Goal: Obtain resource: Download file/media

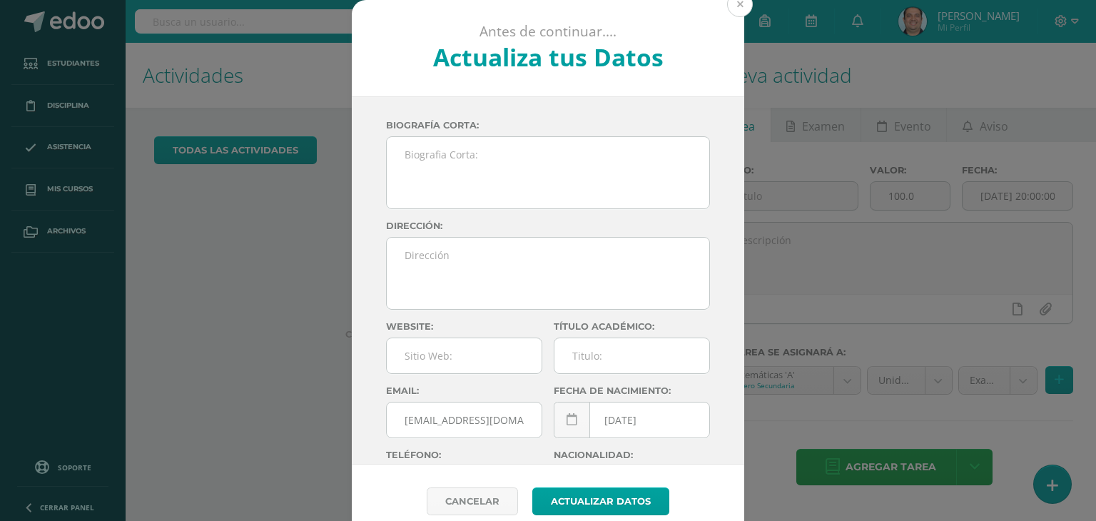
click at [742, 7] on button at bounding box center [740, 4] width 26 height 26
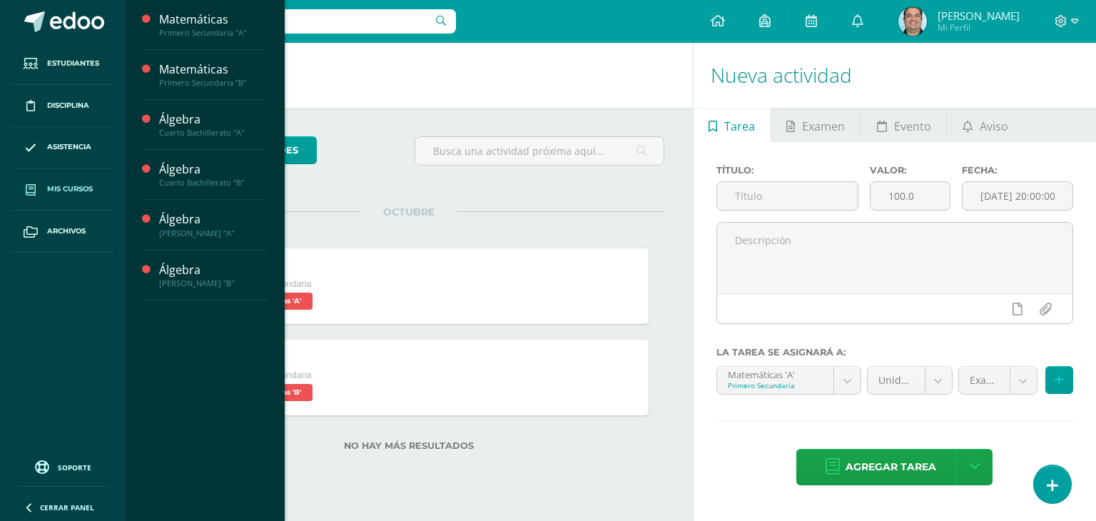
click at [72, 185] on span "Mis cursos" at bounding box center [70, 188] width 46 height 11
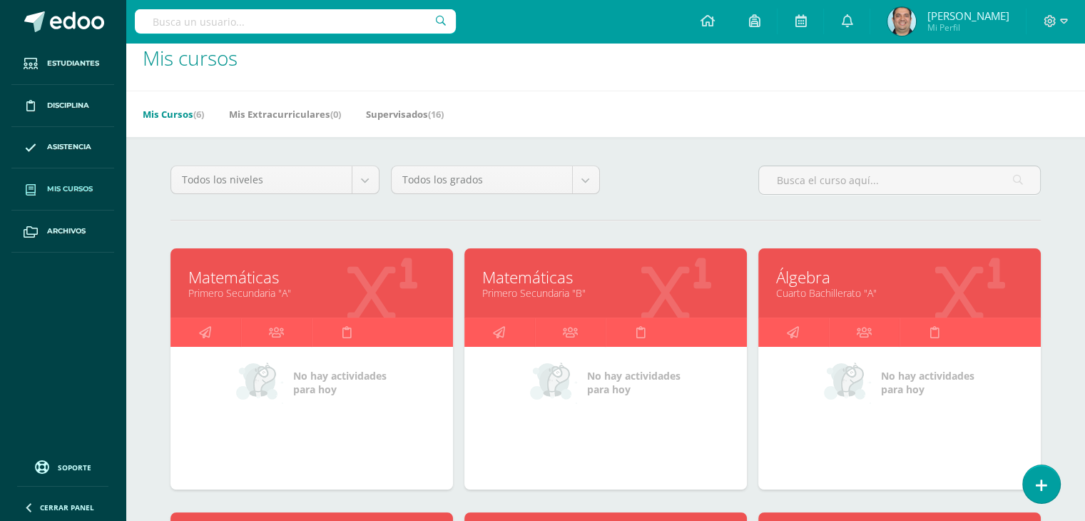
scroll to position [71, 0]
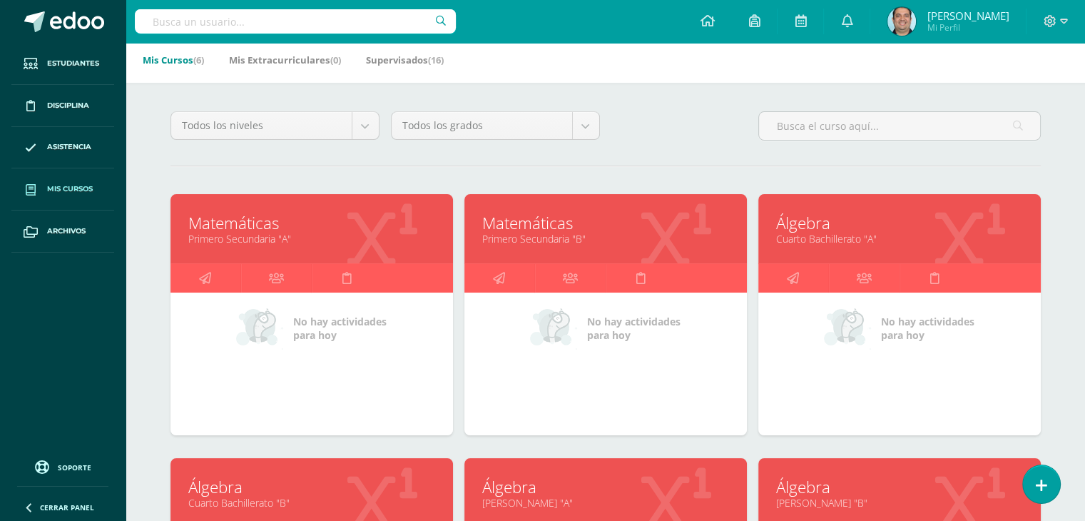
drag, startPoint x: 313, startPoint y: 472, endPoint x: 243, endPoint y: 477, distance: 69.5
click at [66, 32] on span at bounding box center [77, 21] width 54 height 21
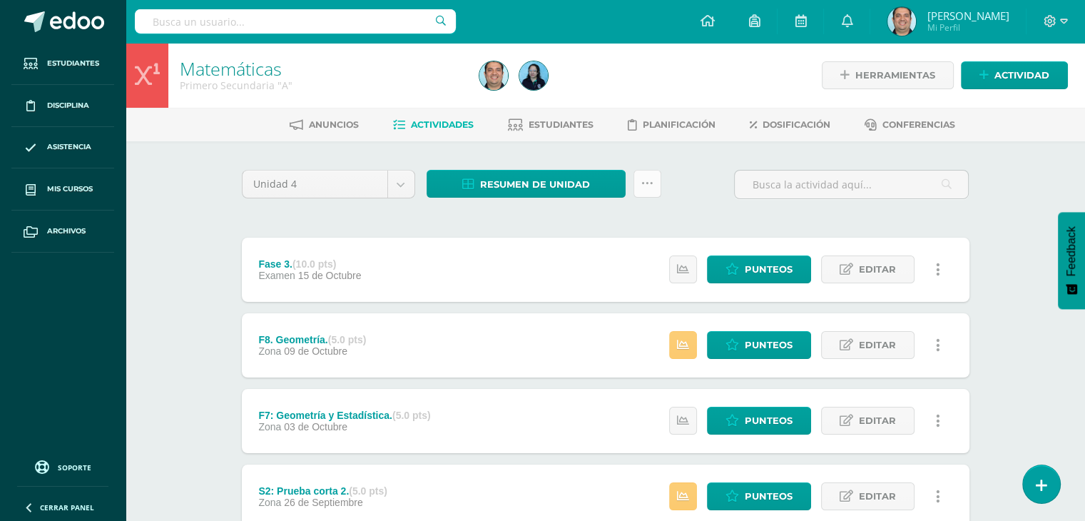
click at [646, 190] on link at bounding box center [648, 184] width 28 height 28
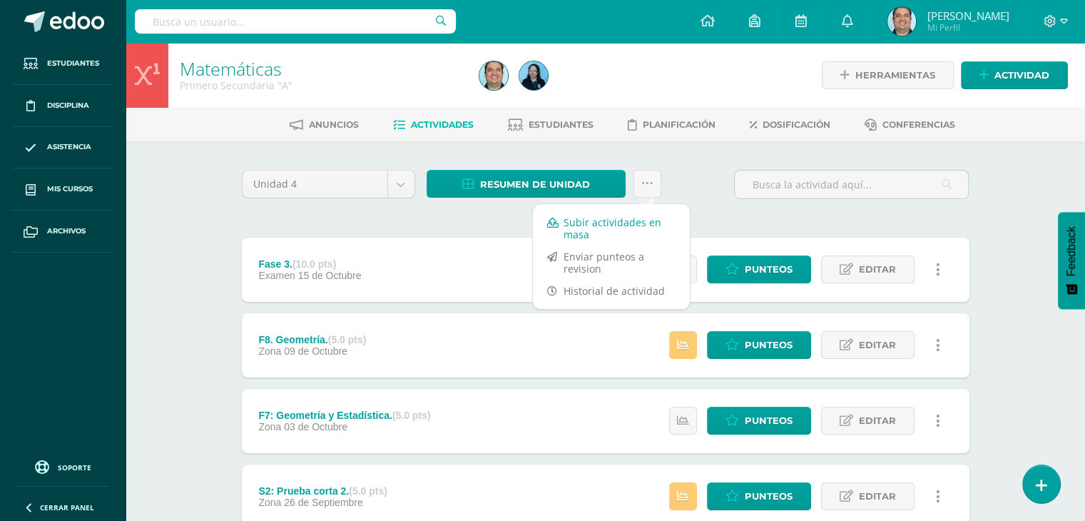
click at [585, 230] on link "Subir actividades en masa" at bounding box center [611, 228] width 157 height 34
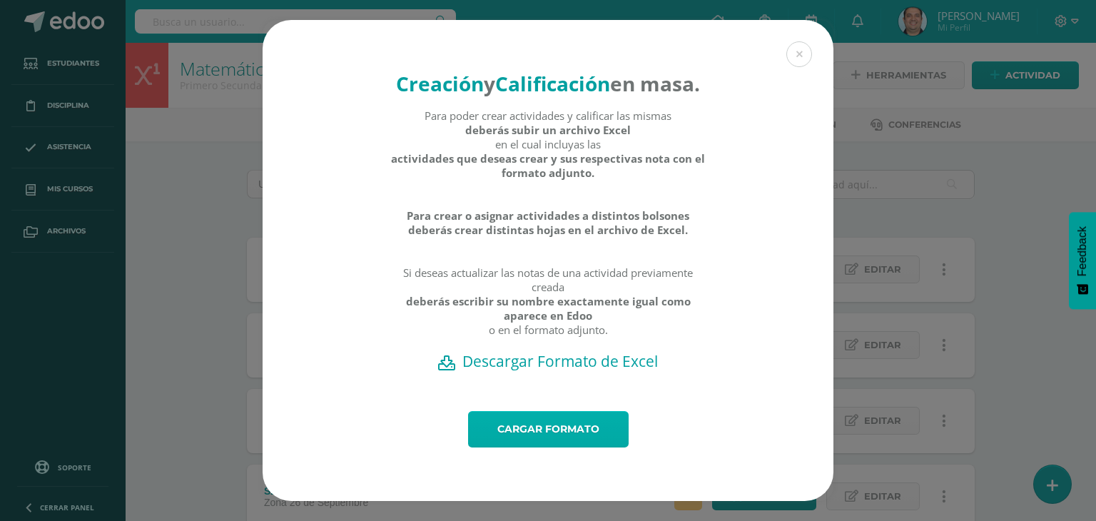
click at [534, 439] on link "Cargar formato" at bounding box center [548, 429] width 161 height 36
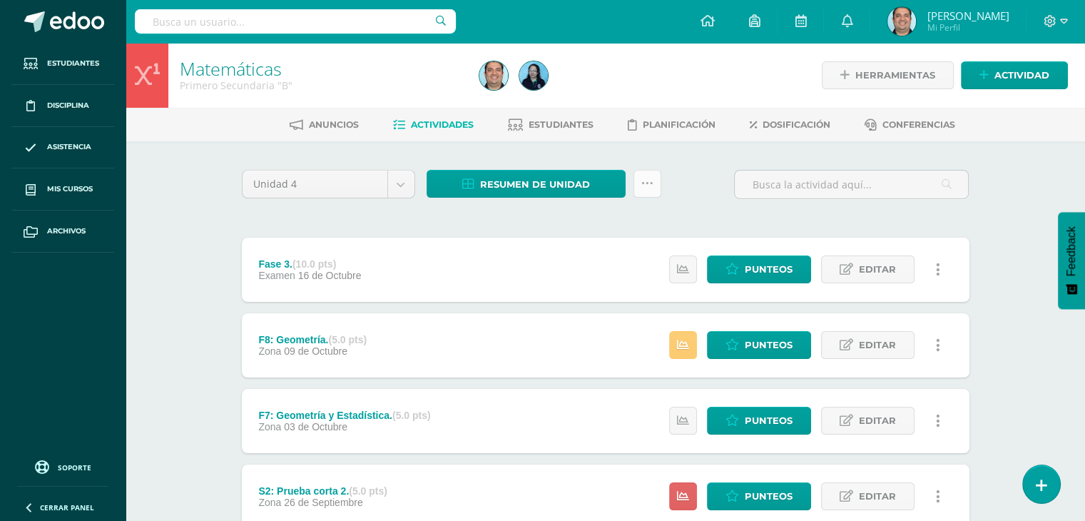
click at [642, 183] on icon at bounding box center [648, 184] width 12 height 12
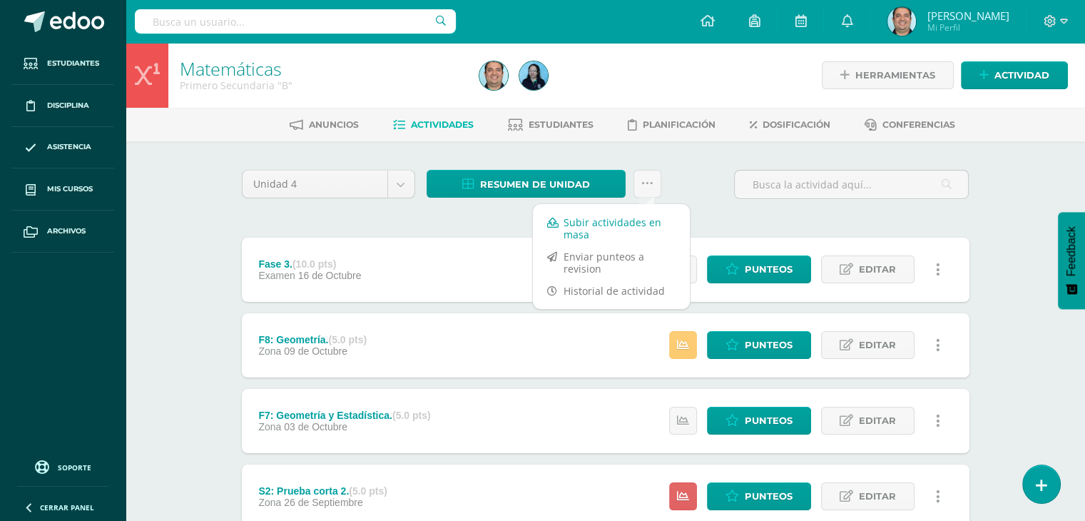
click at [599, 227] on link "Subir actividades en masa" at bounding box center [611, 228] width 157 height 34
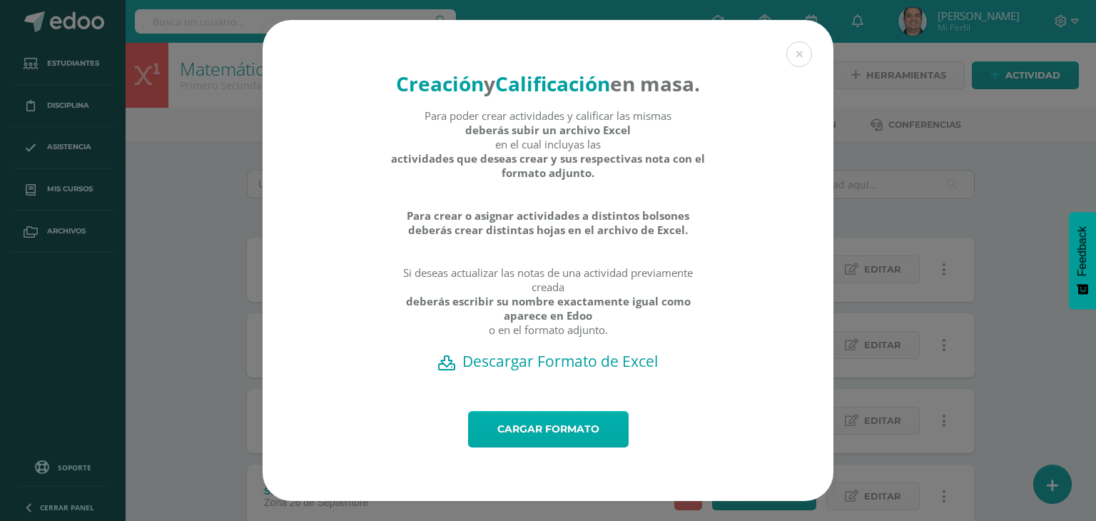
click at [557, 445] on link "Cargar formato" at bounding box center [548, 429] width 161 height 36
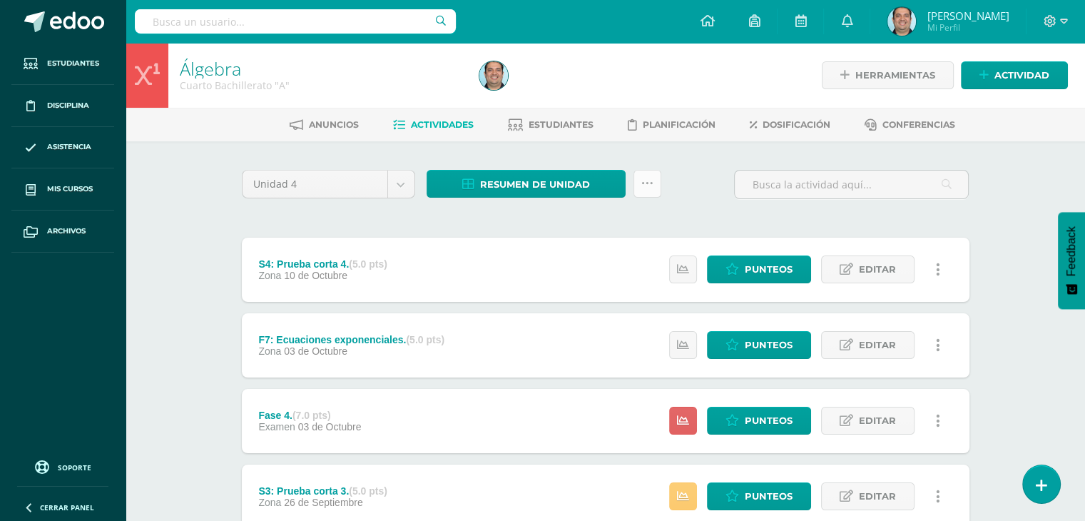
click at [644, 191] on link at bounding box center [648, 184] width 28 height 28
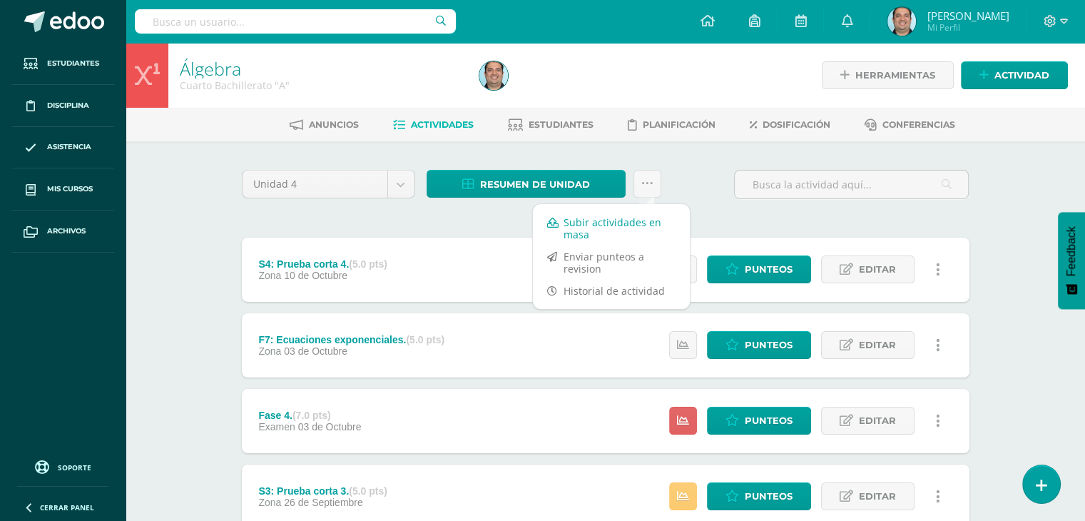
click at [620, 220] on link "Subir actividades en masa" at bounding box center [611, 228] width 157 height 34
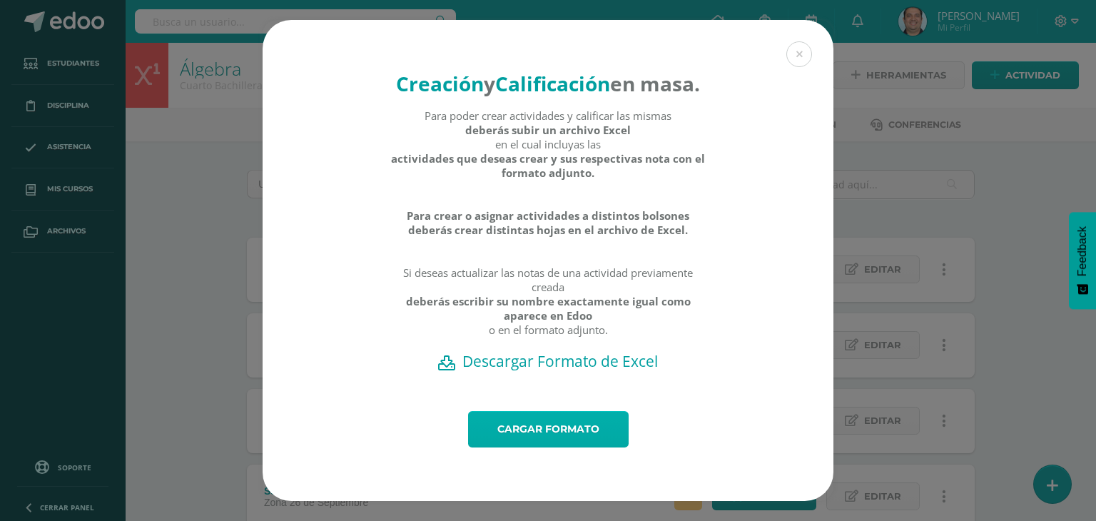
click at [577, 441] on link "Cargar formato" at bounding box center [548, 429] width 161 height 36
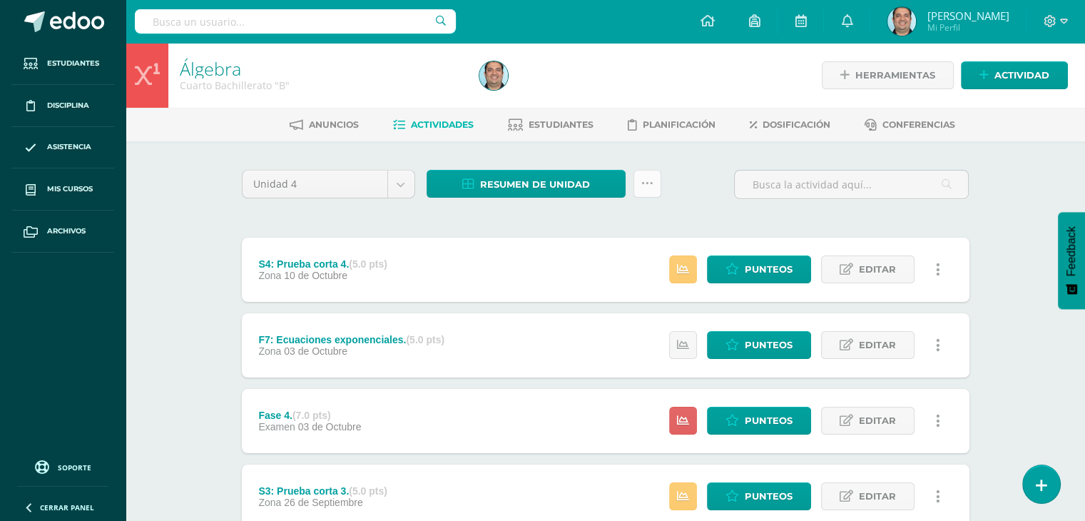
click at [648, 192] on link at bounding box center [648, 184] width 28 height 28
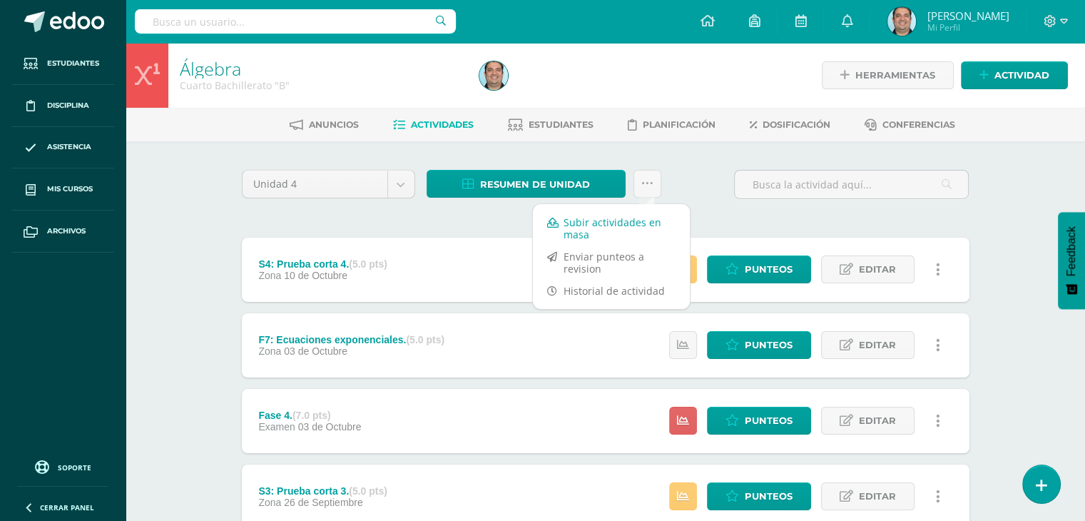
click at [629, 227] on link "Subir actividades en masa" at bounding box center [611, 228] width 157 height 34
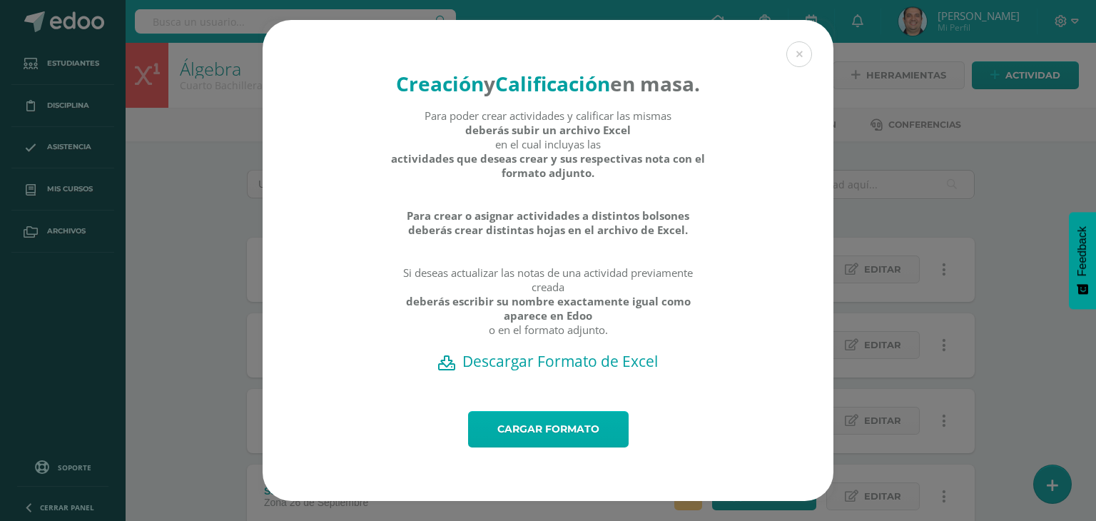
click at [562, 437] on link "Cargar formato" at bounding box center [548, 429] width 161 height 36
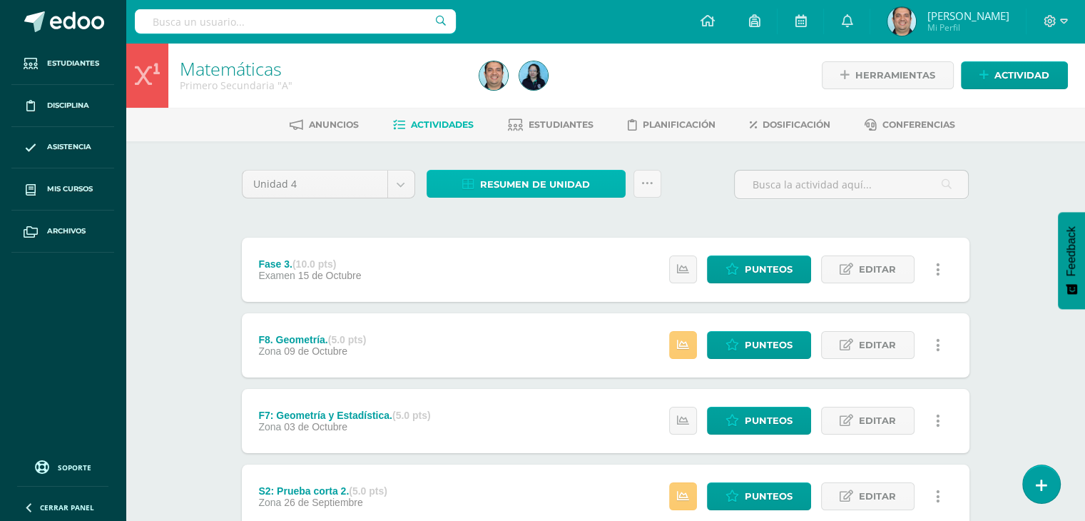
click at [497, 183] on span "Resumen de unidad" at bounding box center [535, 184] width 110 height 26
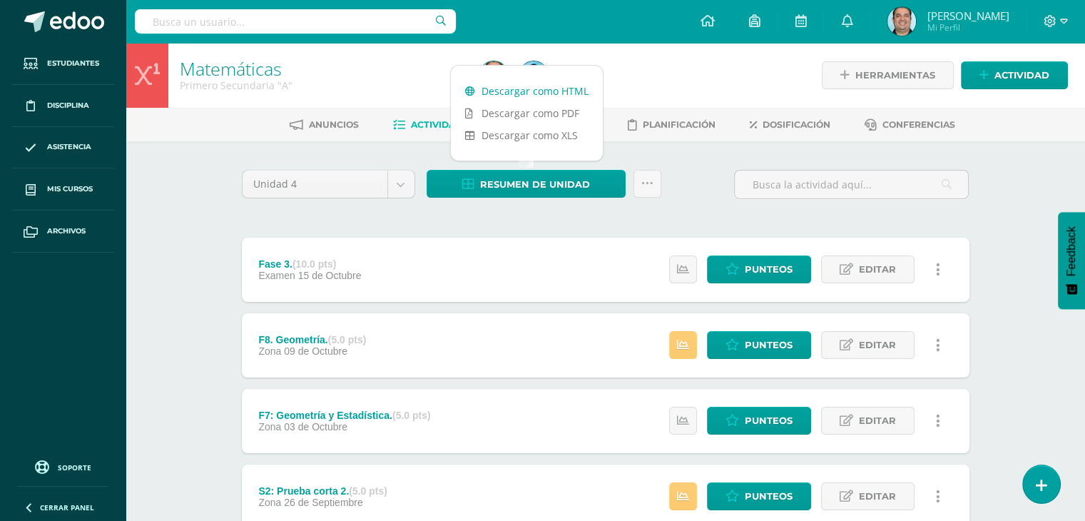
click at [513, 99] on link "Descargar como HTML" at bounding box center [527, 91] width 152 height 22
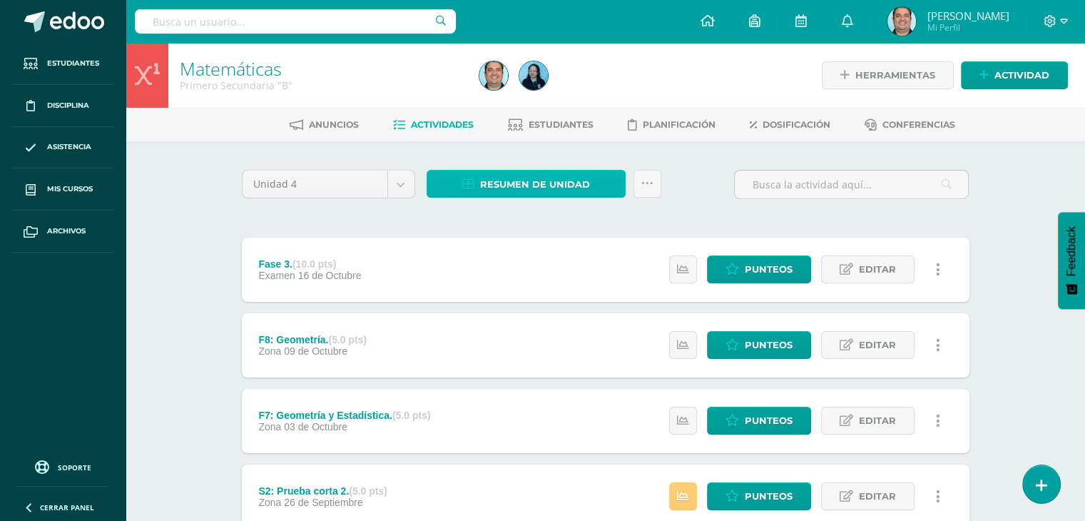
click at [536, 181] on span "Resumen de unidad" at bounding box center [535, 184] width 110 height 26
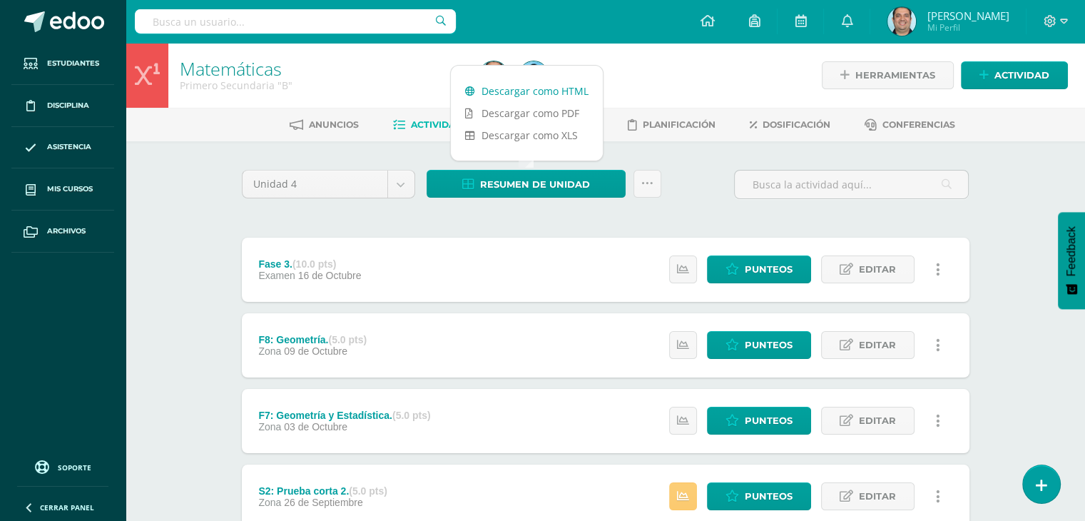
click at [536, 93] on link "Descargar como HTML" at bounding box center [527, 91] width 152 height 22
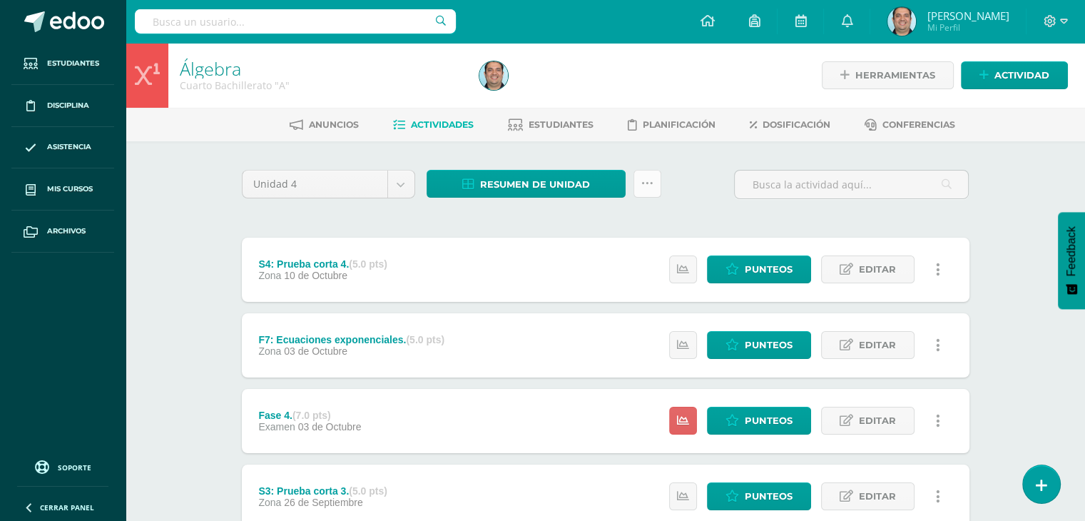
click at [651, 193] on link at bounding box center [648, 184] width 28 height 28
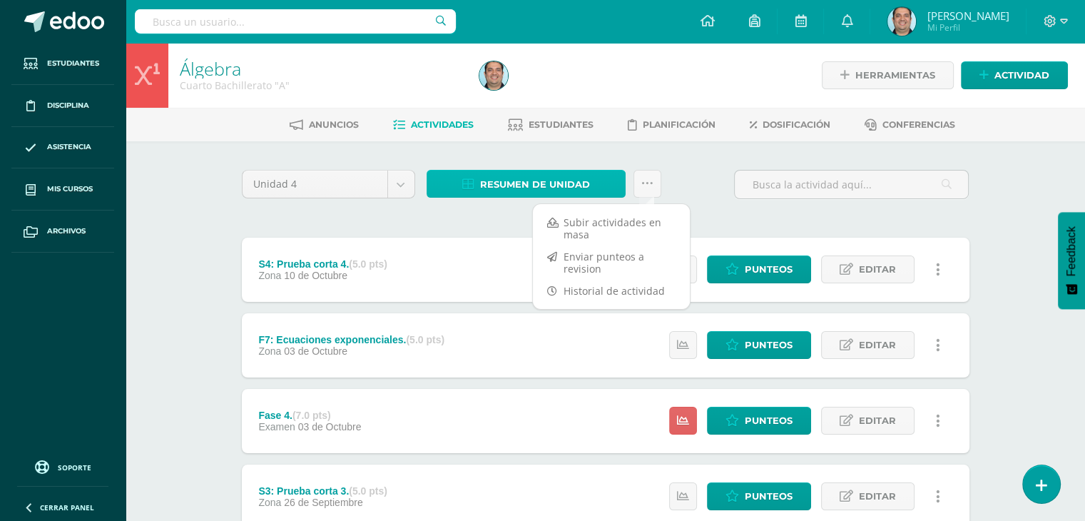
click at [566, 187] on span "Resumen de unidad" at bounding box center [535, 184] width 110 height 26
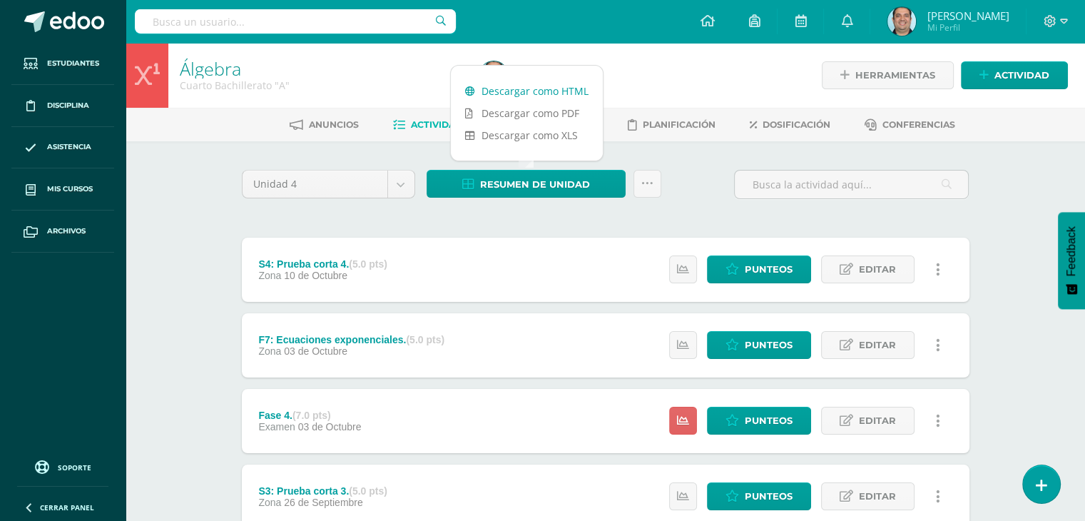
click at [542, 95] on link "Descargar como HTML" at bounding box center [527, 91] width 152 height 22
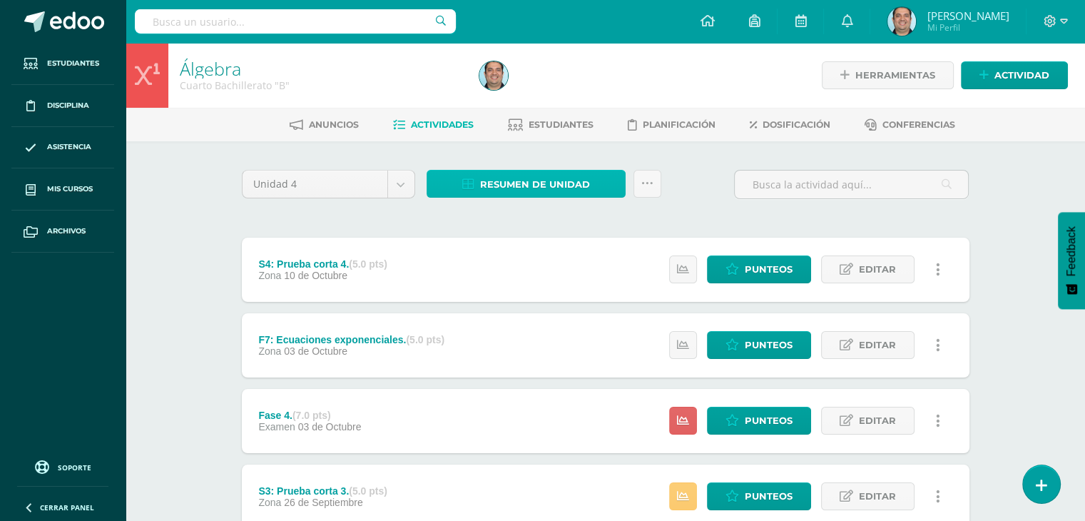
click at [521, 189] on span "Resumen de unidad" at bounding box center [535, 184] width 110 height 26
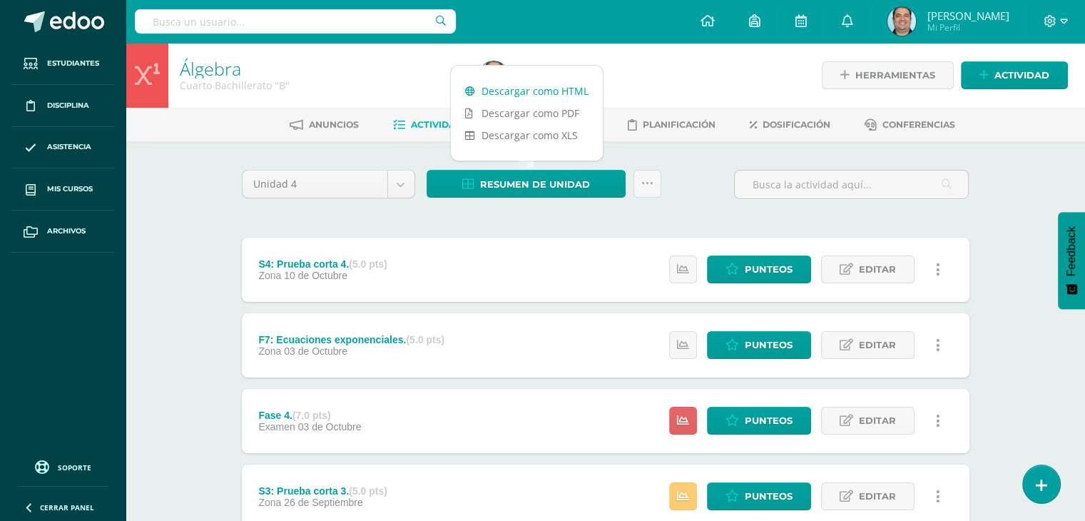
click at [537, 86] on link "Descargar como HTML" at bounding box center [527, 91] width 152 height 22
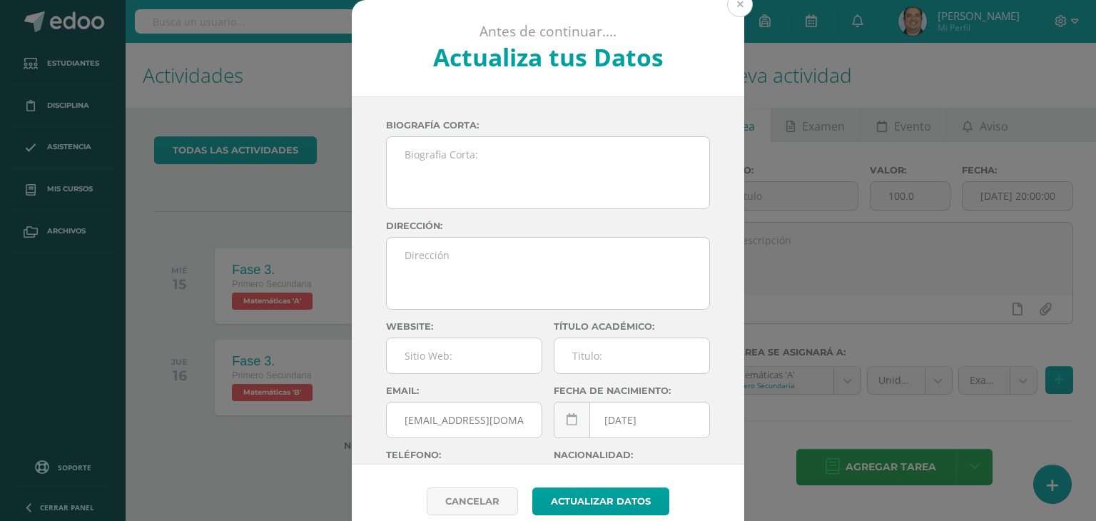
click at [732, 7] on button at bounding box center [740, 4] width 26 height 26
